Goal: Task Accomplishment & Management: Manage account settings

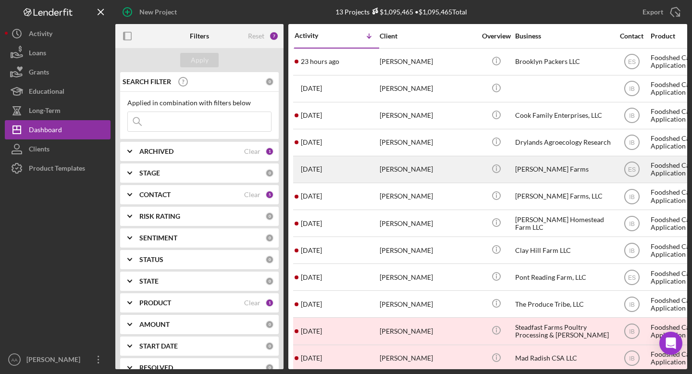
click at [558, 166] on div "[PERSON_NAME] Farms" at bounding box center [563, 169] width 96 height 25
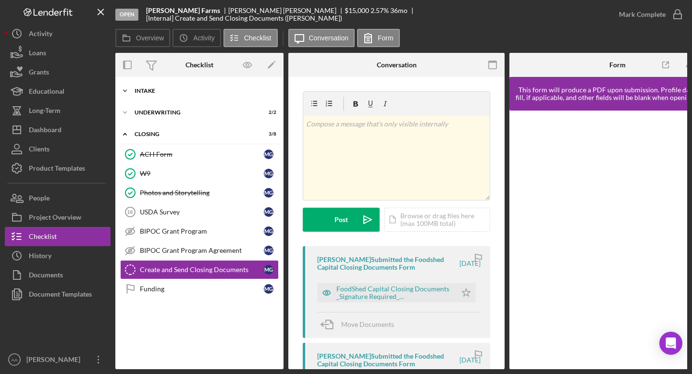
click at [175, 90] on div "Intake" at bounding box center [203, 91] width 137 height 6
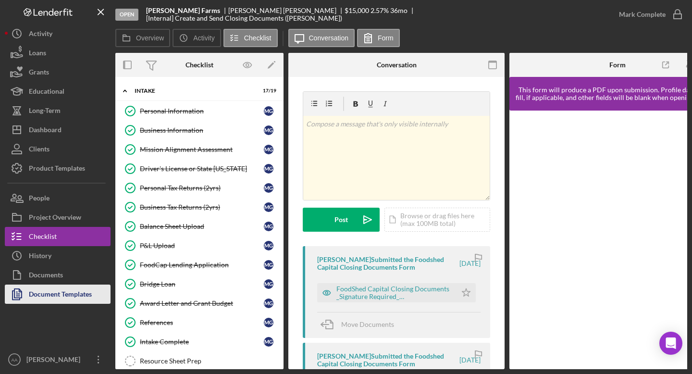
click at [62, 289] on div "Document Templates" at bounding box center [60, 296] width 63 height 22
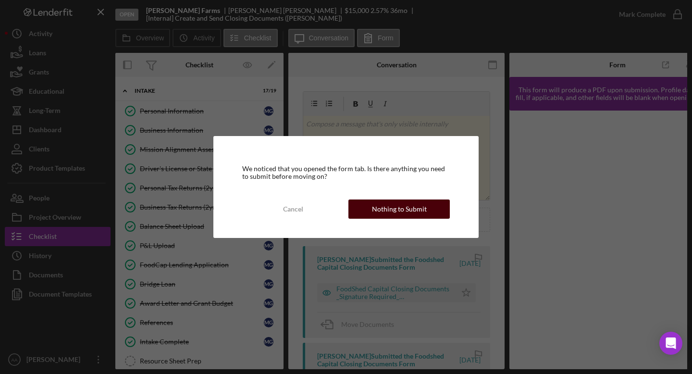
click at [385, 212] on div "Nothing to Submit" at bounding box center [399, 208] width 55 height 19
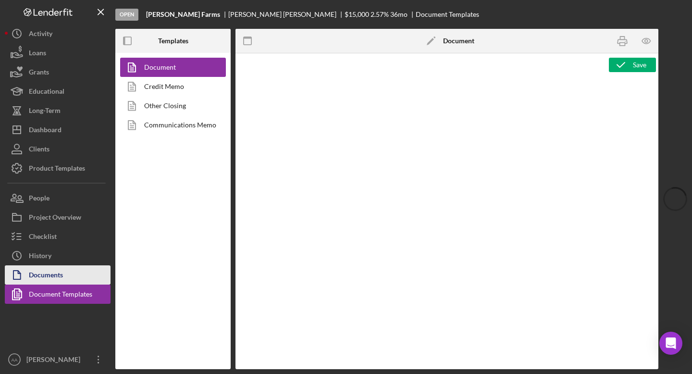
click at [65, 270] on button "Documents" at bounding box center [58, 274] width 106 height 19
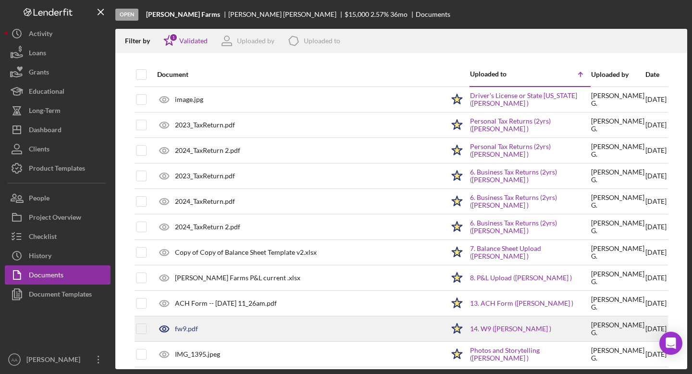
scroll to position [33, 0]
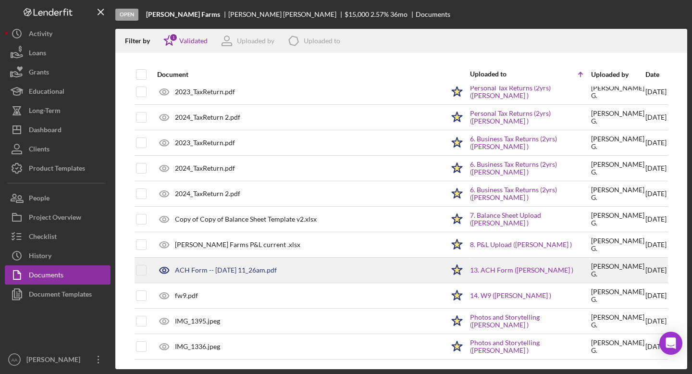
click at [251, 262] on div "ACH Form -- 2025-09-30 11_26am.pdf" at bounding box center [298, 270] width 292 height 24
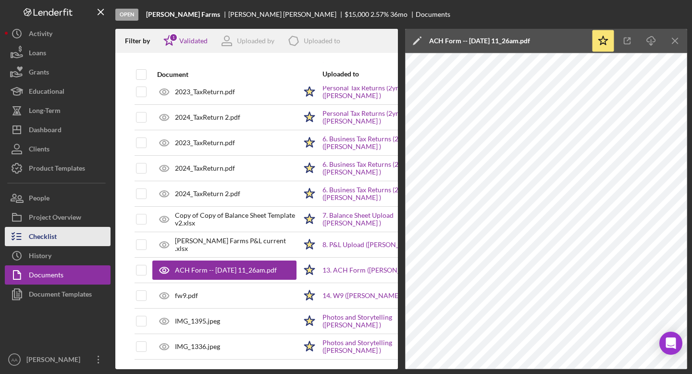
click at [65, 237] on button "Checklist" at bounding box center [58, 236] width 106 height 19
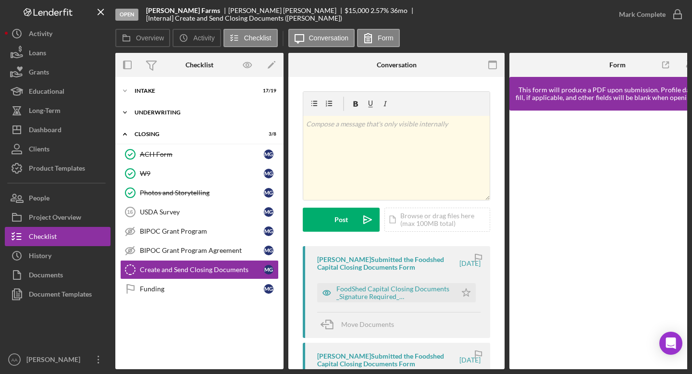
click at [173, 110] on div "Underwriting" at bounding box center [203, 113] width 137 height 6
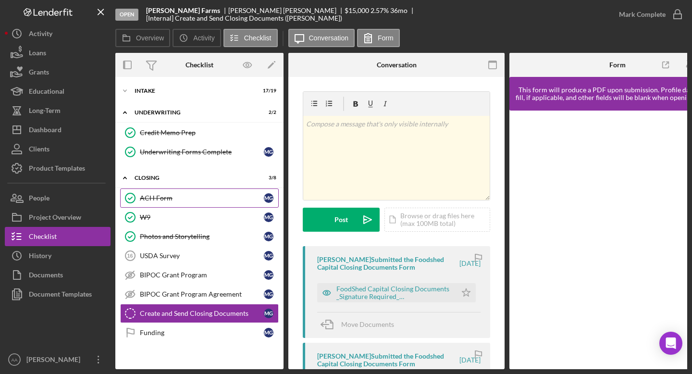
click at [185, 199] on div "ACH Form" at bounding box center [202, 198] width 124 height 8
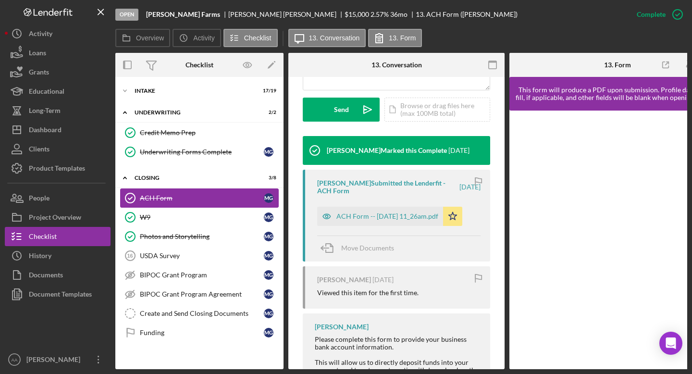
scroll to position [279, 0]
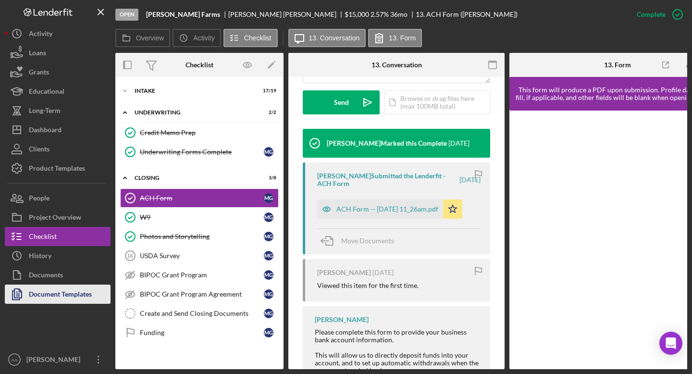
click at [47, 298] on div "Document Templates" at bounding box center [60, 296] width 63 height 22
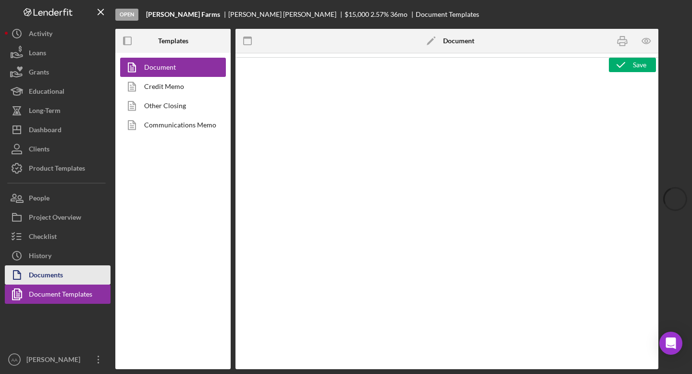
click at [43, 274] on div "Documents" at bounding box center [46, 276] width 34 height 22
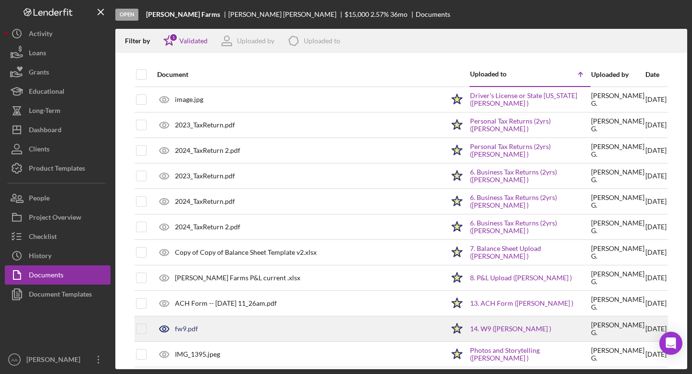
scroll to position [33, 0]
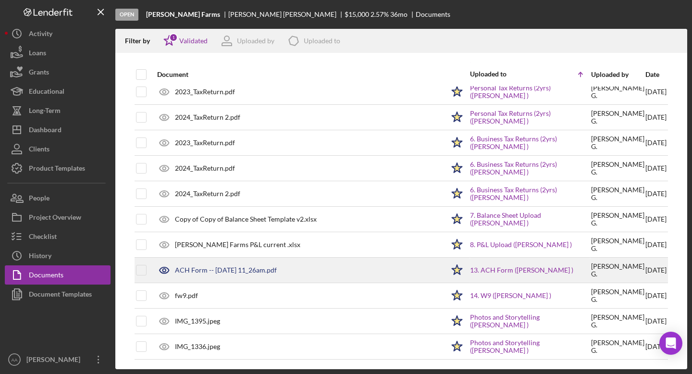
click at [272, 274] on div "ACH Form -- 2025-09-30 11_26am.pdf" at bounding box center [226, 270] width 102 height 8
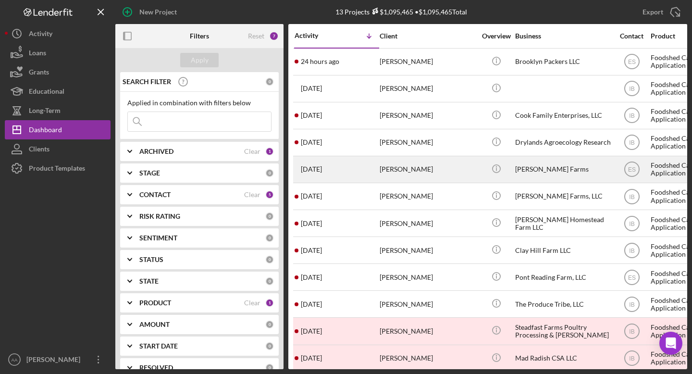
click at [526, 172] on div "[PERSON_NAME] Farms" at bounding box center [563, 169] width 96 height 25
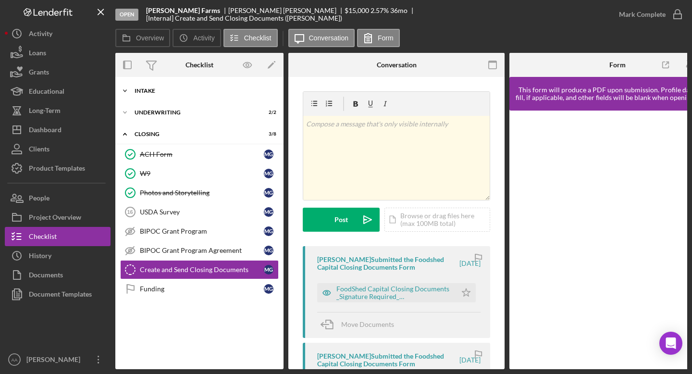
click at [148, 89] on div "Intake" at bounding box center [203, 91] width 137 height 6
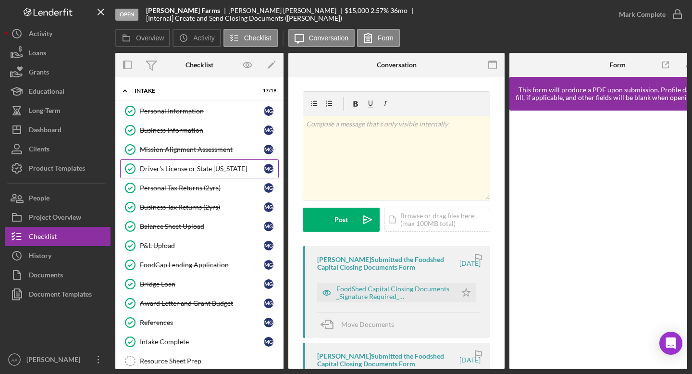
click at [191, 160] on link "Driver's License or State ID Driver's License or State ID M G" at bounding box center [199, 168] width 159 height 19
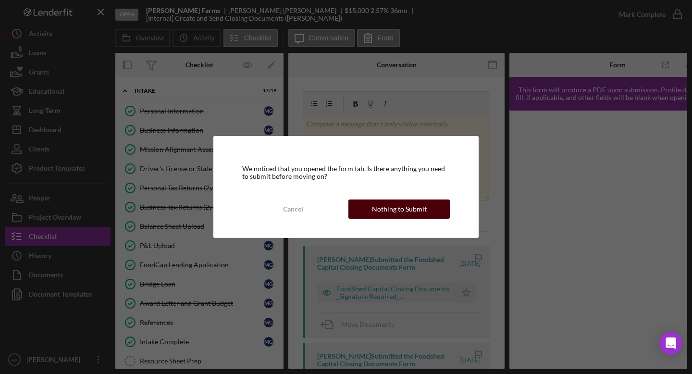
click at [385, 211] on div "Nothing to Submit" at bounding box center [399, 208] width 55 height 19
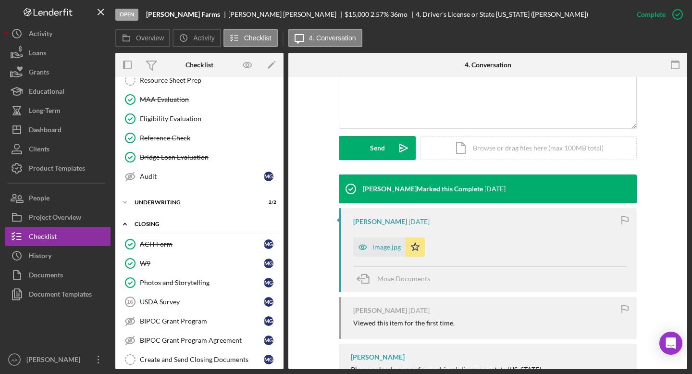
scroll to position [310, 0]
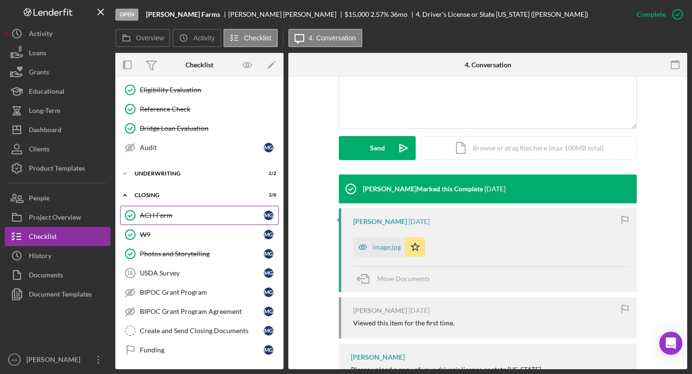
click at [167, 212] on div "ACH Form" at bounding box center [202, 215] width 124 height 8
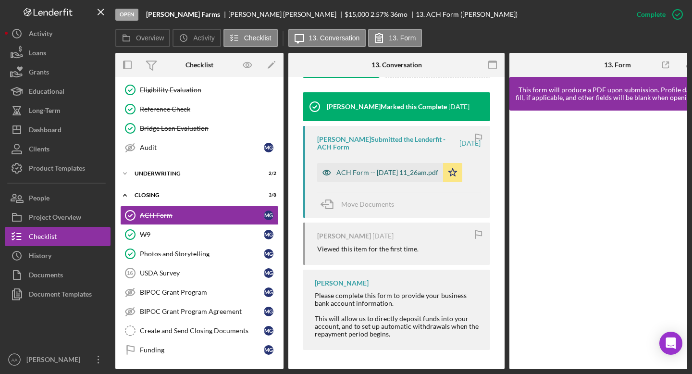
scroll to position [319, 0]
click at [163, 237] on div "W9" at bounding box center [202, 235] width 124 height 8
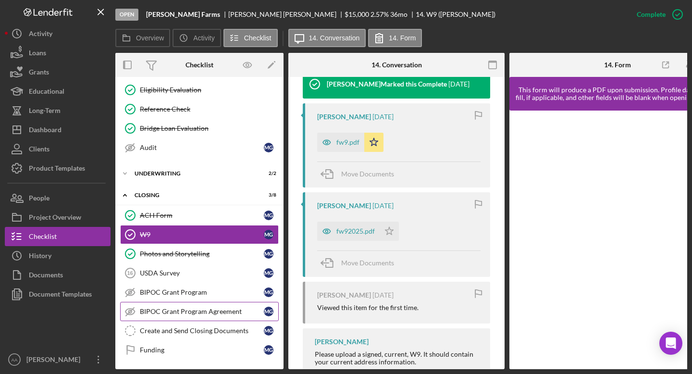
scroll to position [312, 0]
click at [167, 332] on link "Create and Send Closing Documents Create and Send Closing Documents M G" at bounding box center [199, 330] width 159 height 19
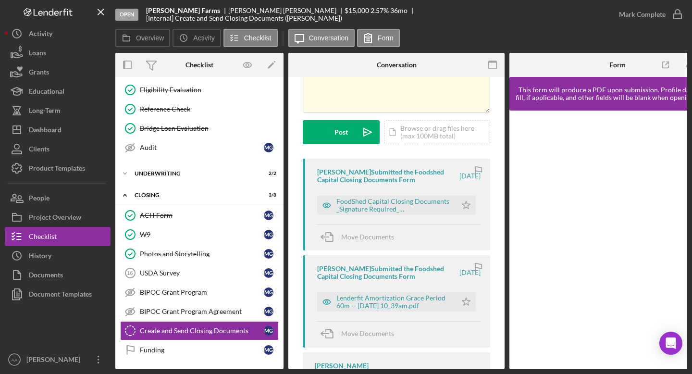
scroll to position [97, 0]
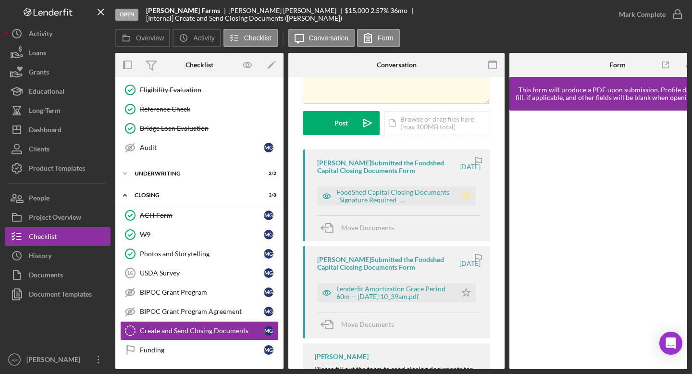
click at [465, 196] on icon "Icon/Star" at bounding box center [466, 195] width 19 height 19
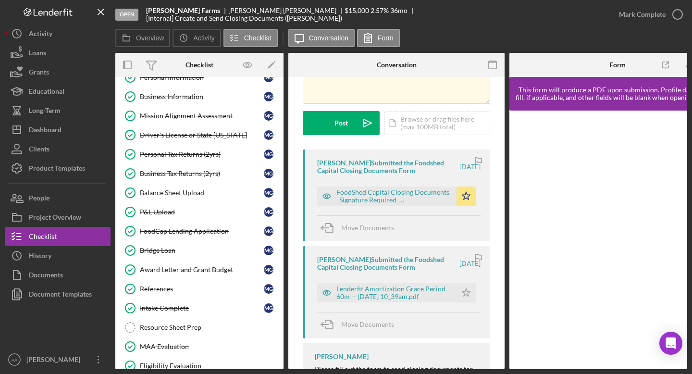
scroll to position [0, 0]
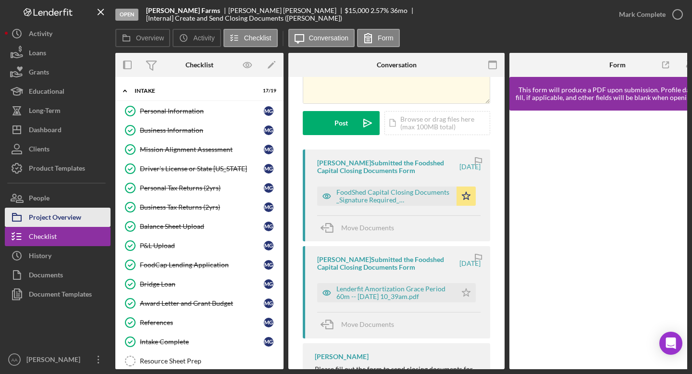
click at [35, 212] on div "Project Overview" at bounding box center [55, 219] width 52 height 22
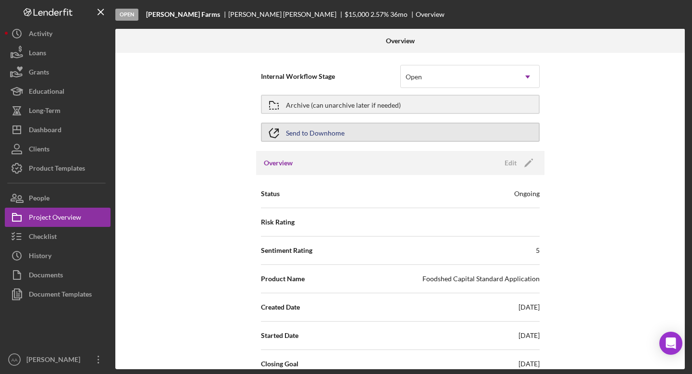
click at [285, 135] on button "Send to Downhome" at bounding box center [400, 132] width 279 height 19
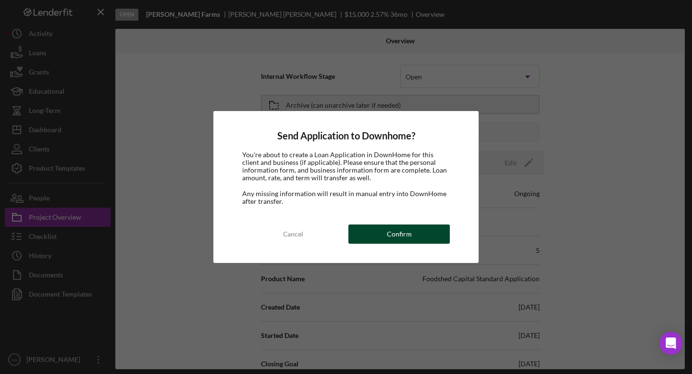
click at [396, 236] on div "Confirm" at bounding box center [399, 233] width 25 height 19
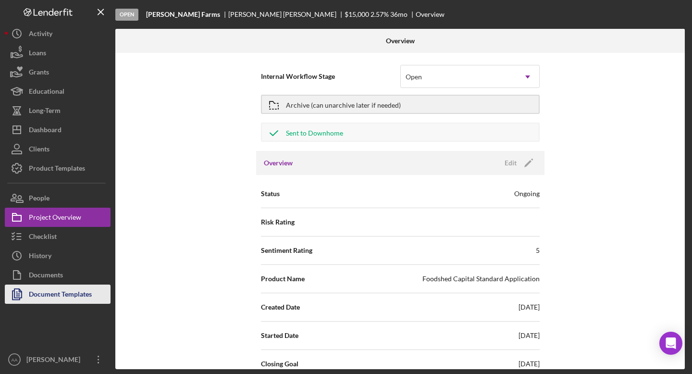
click at [61, 294] on div "Document Templates" at bounding box center [60, 296] width 63 height 22
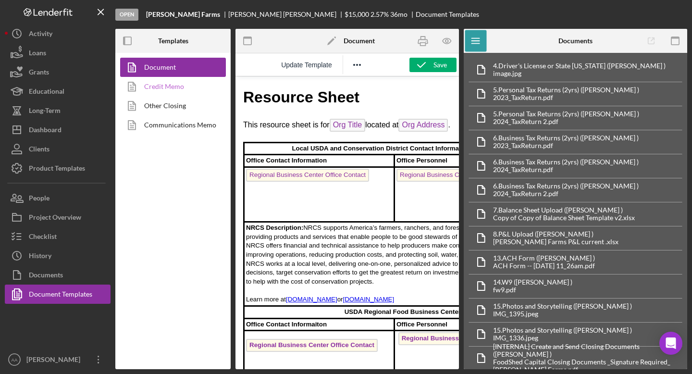
click at [164, 91] on link "Credit Memo" at bounding box center [170, 86] width 101 height 19
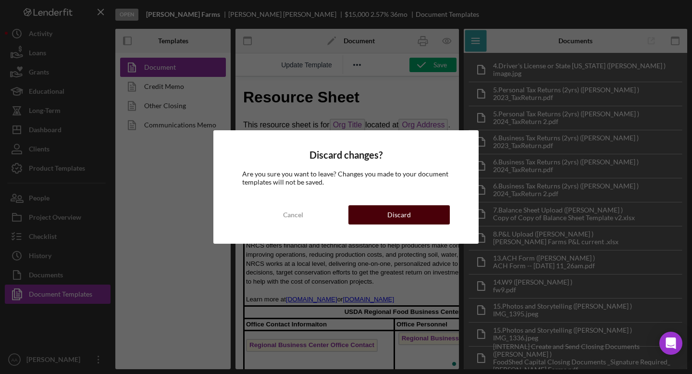
click at [417, 216] on button "Discard" at bounding box center [398, 214] width 101 height 19
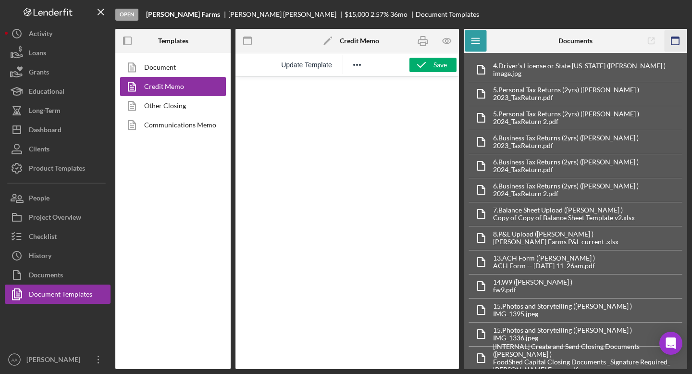
click at [678, 42] on icon "button" at bounding box center [676, 41] width 22 height 22
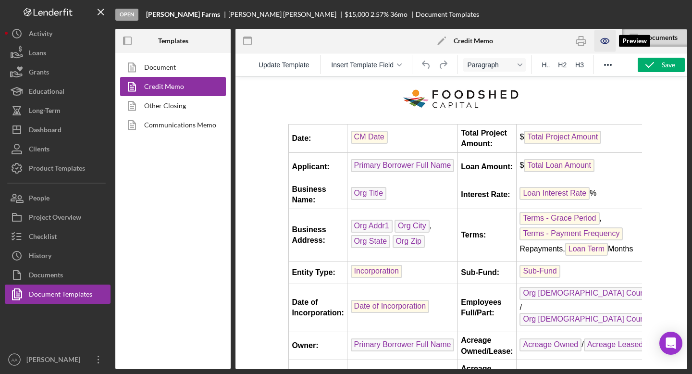
click at [607, 45] on icon "button" at bounding box center [605, 41] width 22 height 22
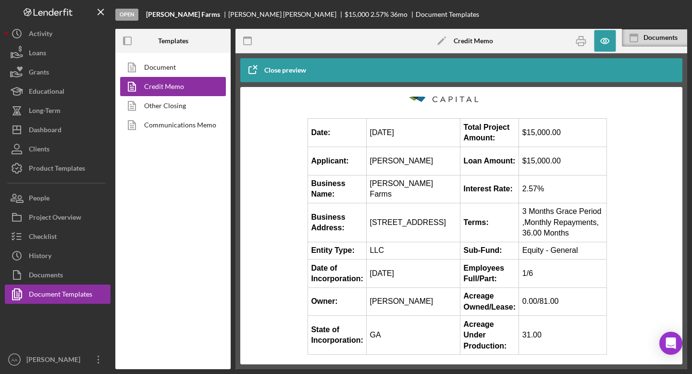
scroll to position [50, 0]
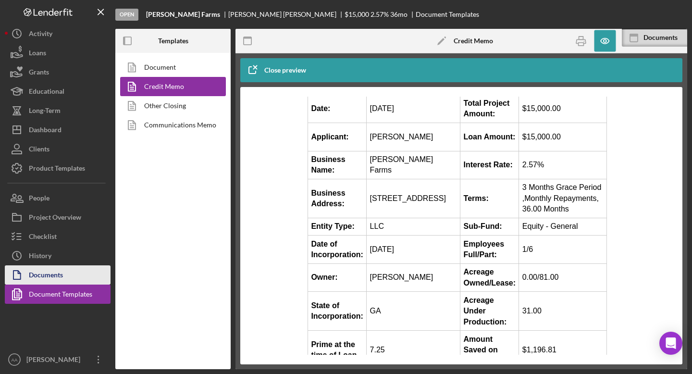
click at [73, 272] on button "Documents" at bounding box center [58, 274] width 106 height 19
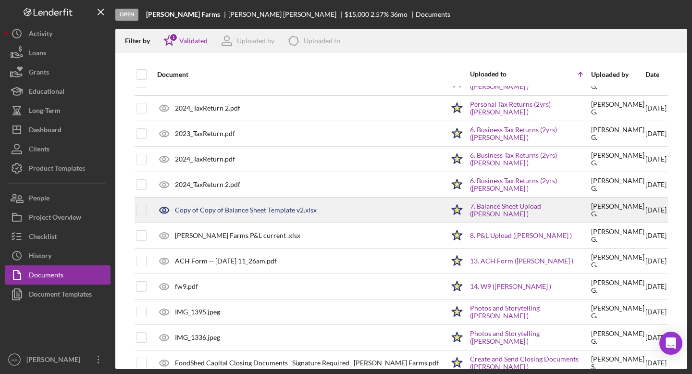
scroll to position [59, 0]
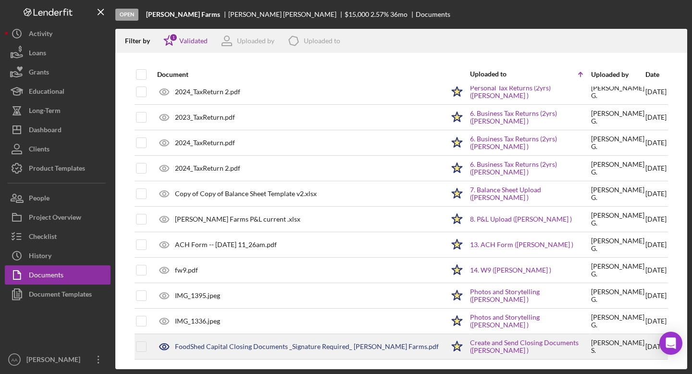
click at [264, 348] on div "FoodShed Capital Closing Documents _Signature Required_ Smyly Farms.pdf" at bounding box center [307, 347] width 264 height 8
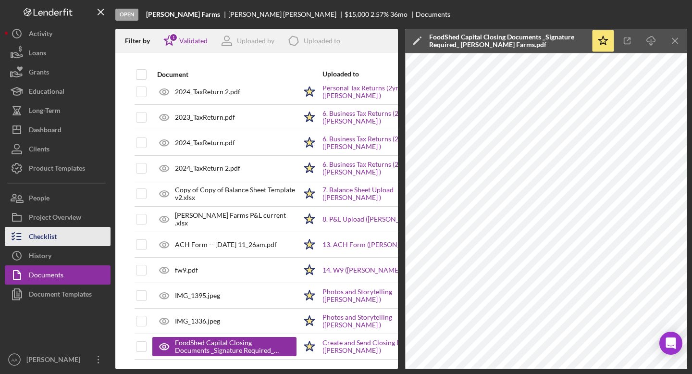
click at [67, 235] on button "Checklist" at bounding box center [58, 236] width 106 height 19
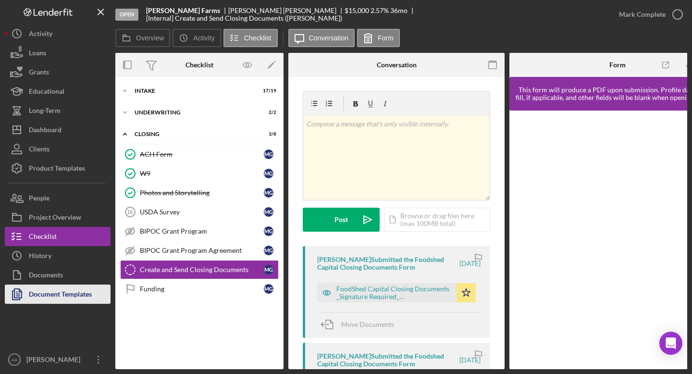
click at [58, 298] on div "Document Templates" at bounding box center [60, 296] width 63 height 22
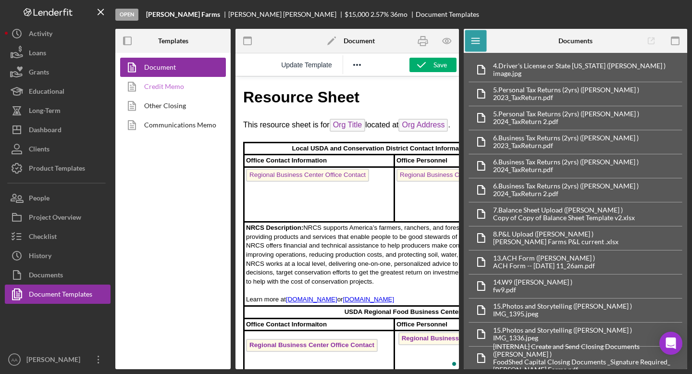
click at [170, 87] on link "Credit Memo" at bounding box center [170, 86] width 101 height 19
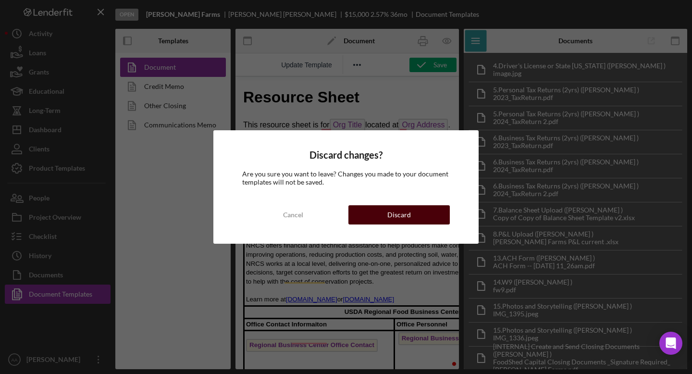
click at [414, 210] on button "Discard" at bounding box center [398, 214] width 101 height 19
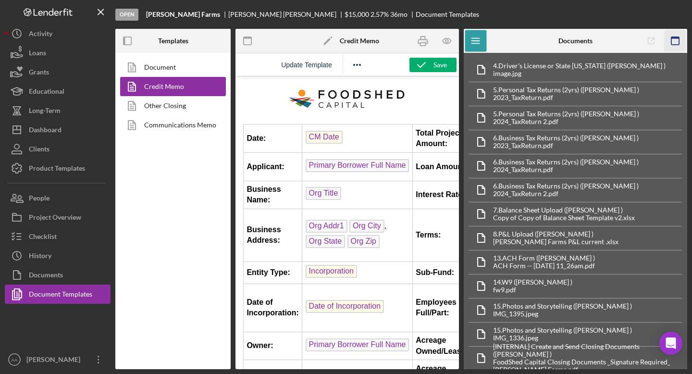
click at [673, 44] on icon "button" at bounding box center [676, 41] width 22 height 22
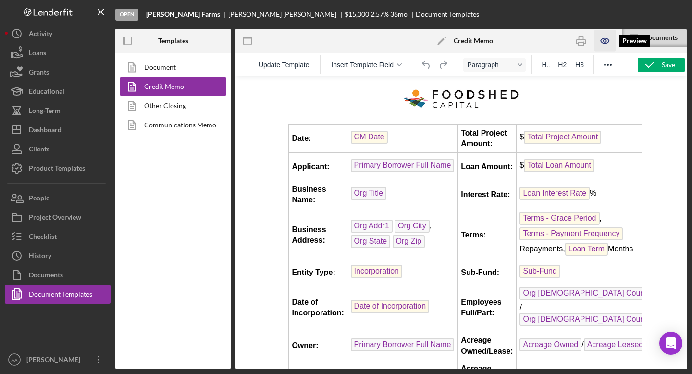
click at [600, 46] on icon "button" at bounding box center [605, 41] width 22 height 22
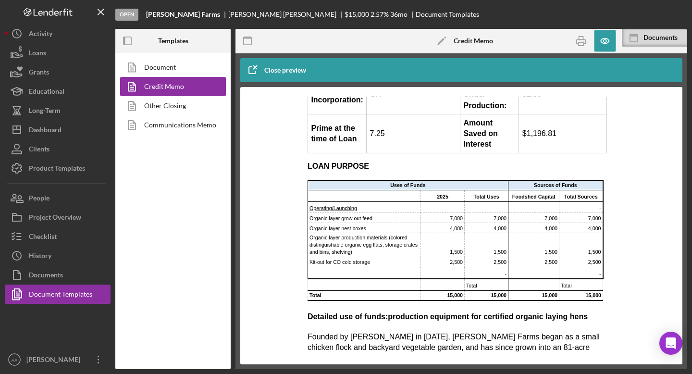
scroll to position [275, 0]
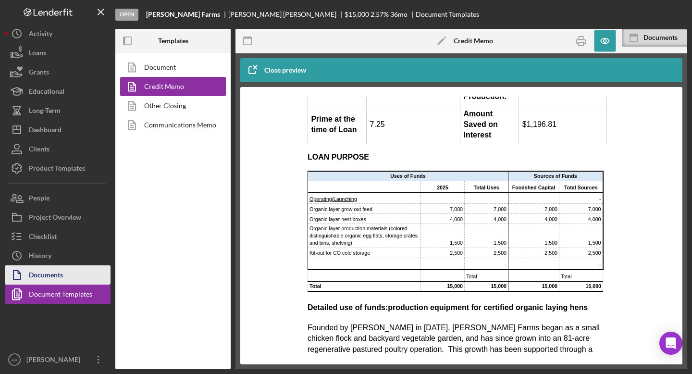
click at [62, 272] on div "Documents" at bounding box center [46, 276] width 34 height 22
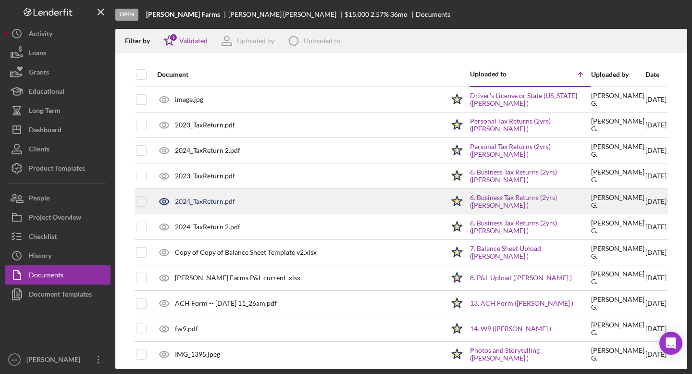
scroll to position [59, 0]
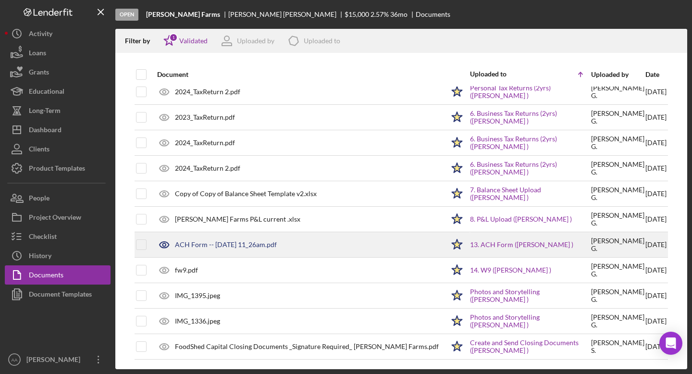
click at [214, 246] on div "ACH Form -- 2025-09-30 11_26am.pdf" at bounding box center [226, 245] width 102 height 8
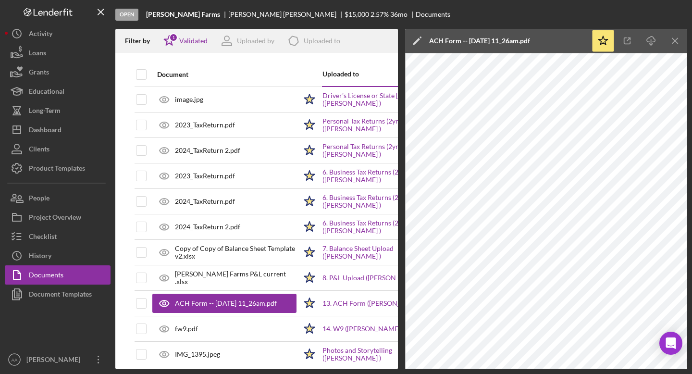
scroll to position [33, 0]
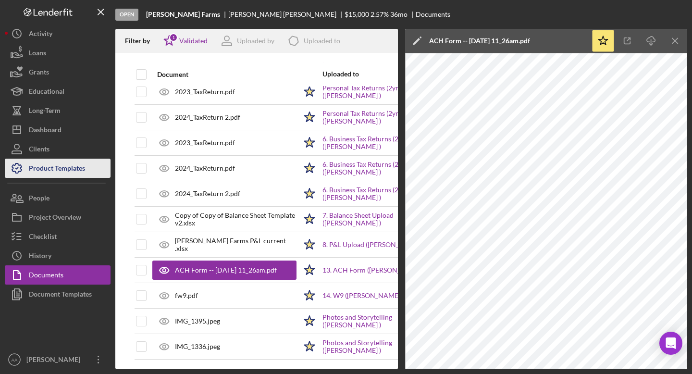
click at [50, 164] on div "Product Templates" at bounding box center [57, 170] width 56 height 22
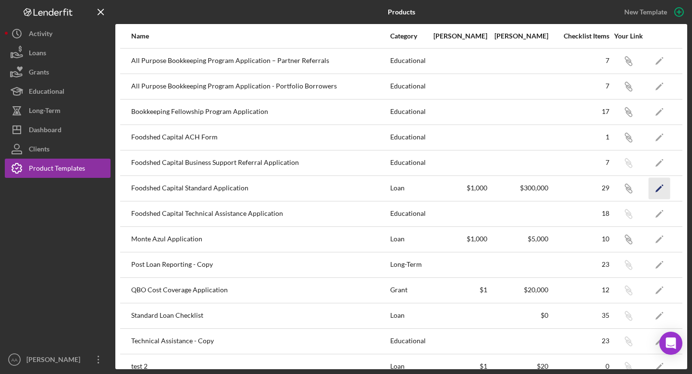
click at [653, 194] on icon "Icon/Edit" at bounding box center [660, 188] width 22 height 22
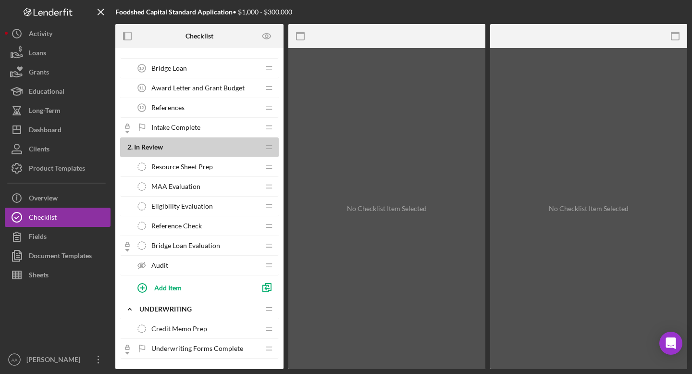
scroll to position [221, 0]
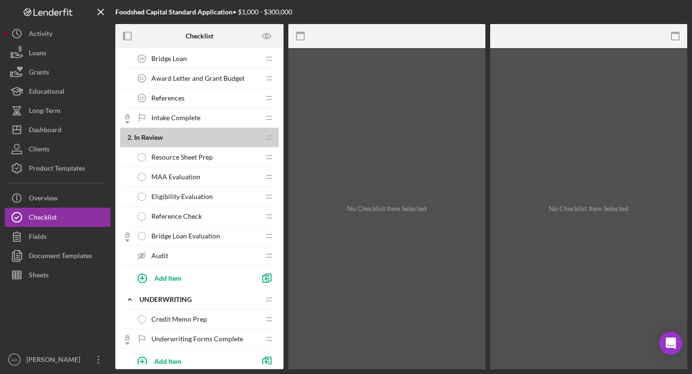
click at [201, 218] on div "Reference Check Reference Check" at bounding box center [195, 216] width 127 height 19
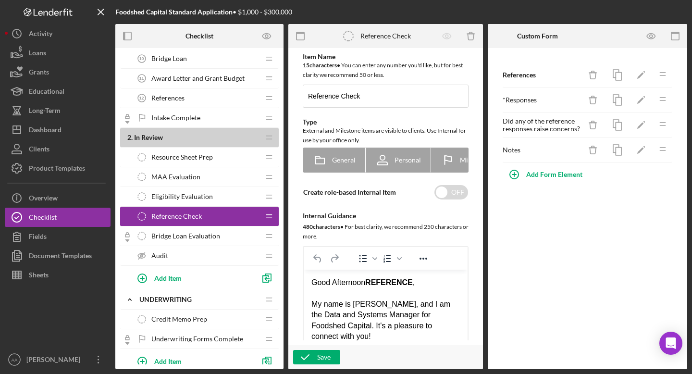
click at [201, 203] on div "Eligibility Evaluation Eligibility Evaluation" at bounding box center [195, 196] width 127 height 19
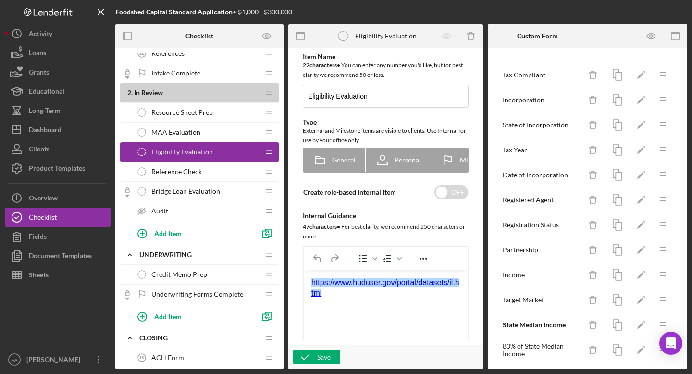
scroll to position [398, 0]
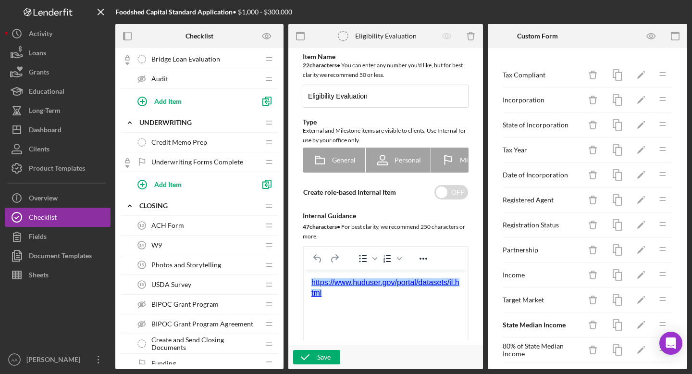
click at [201, 141] on span "Credit Memo Prep" at bounding box center [179, 142] width 56 height 8
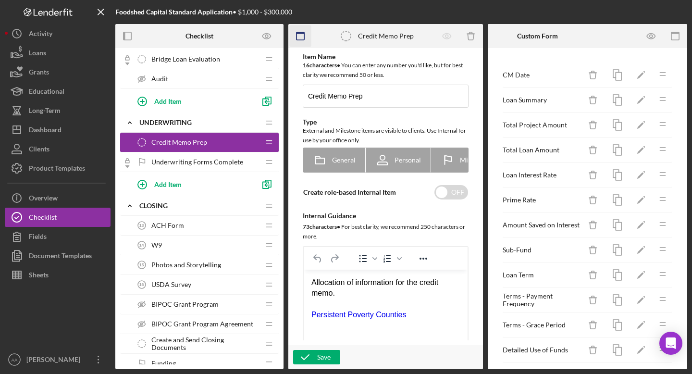
click at [304, 37] on rect "button" at bounding box center [301, 36] width 8 height 8
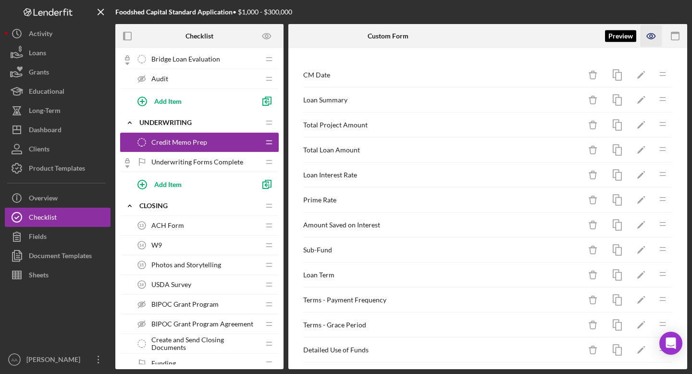
click at [643, 33] on icon "button" at bounding box center [652, 36] width 22 height 22
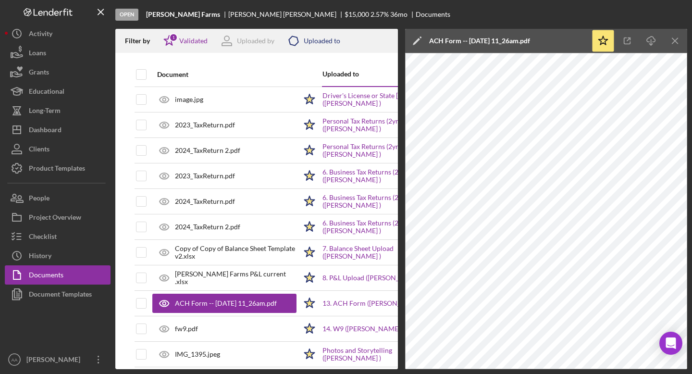
scroll to position [59, 0]
